Goal: Book appointment/travel/reservation

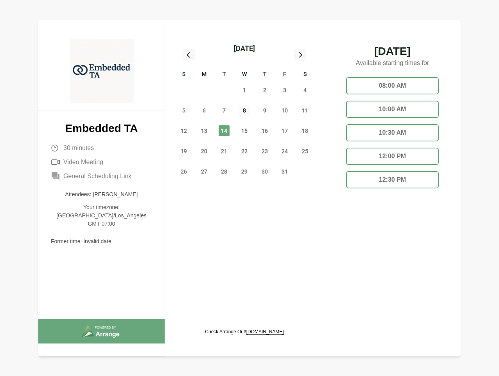
click at [245, 112] on span "8" at bounding box center [244, 110] width 11 height 11
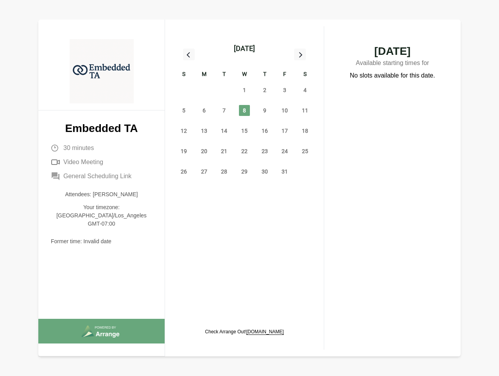
click at [244, 49] on div "[DATE]" at bounding box center [244, 48] width 21 height 11
click at [184, 90] on div "28" at bounding box center [184, 90] width 20 height 20
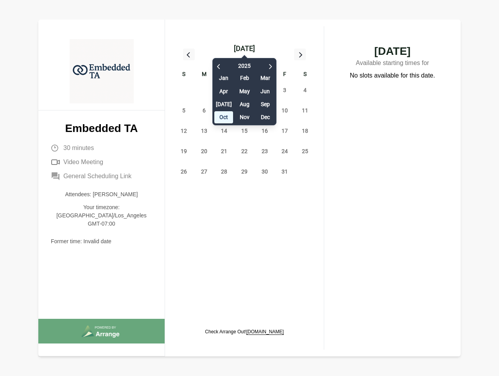
click at [204, 90] on div "29" at bounding box center [204, 90] width 20 height 20
click at [224, 90] on div "[DATE] Feb Mar Apr May Jun [DATE] Aug Sep Oct Nov Dec" at bounding box center [245, 89] width 64 height 71
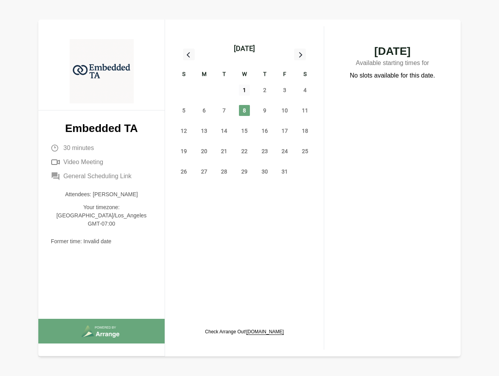
click at [245, 90] on span "1" at bounding box center [244, 90] width 11 height 11
click at [265, 90] on span "2" at bounding box center [264, 90] width 11 height 11
click at [285, 90] on span "3" at bounding box center [284, 90] width 11 height 11
click at [305, 90] on span "4" at bounding box center [305, 90] width 11 height 11
click at [184, 110] on span "5" at bounding box center [183, 110] width 11 height 11
